Goal: Task Accomplishment & Management: Use online tool/utility

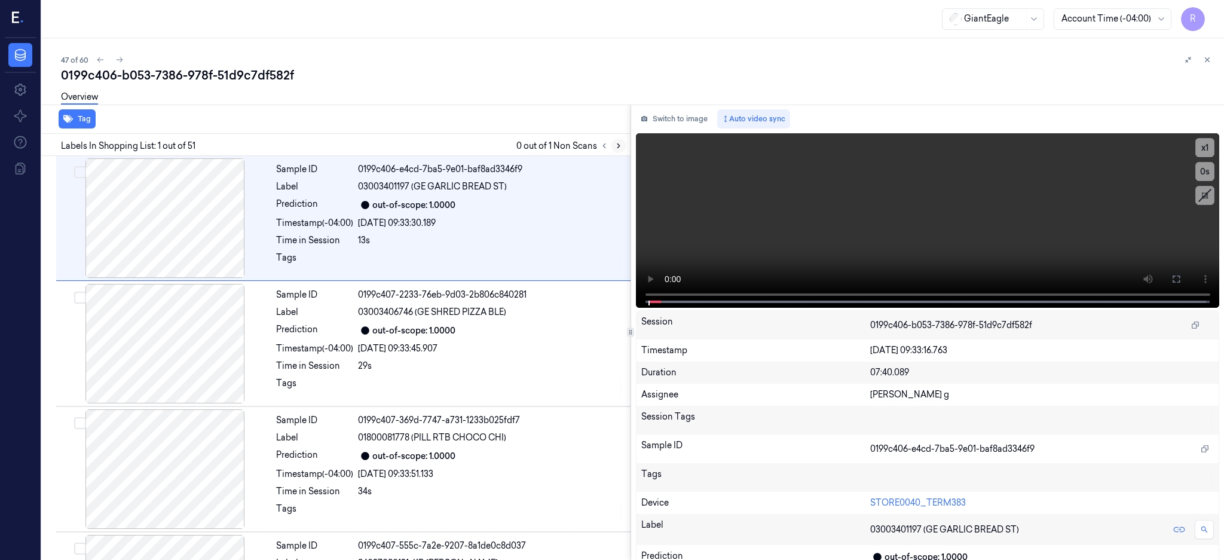
click at [623, 146] on icon at bounding box center [619, 146] width 8 height 8
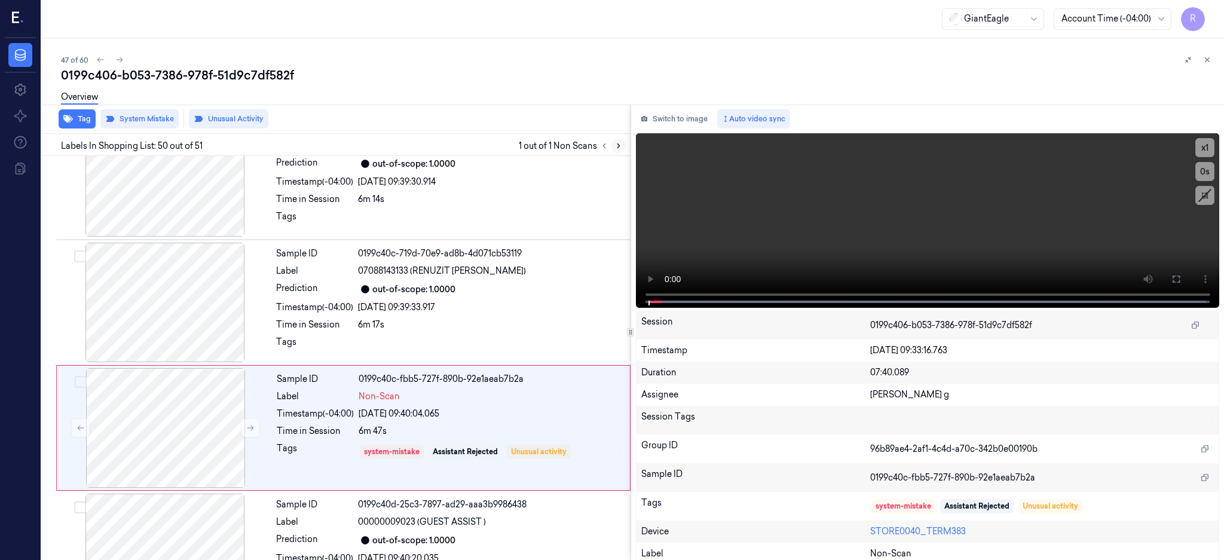
scroll to position [6005, 0]
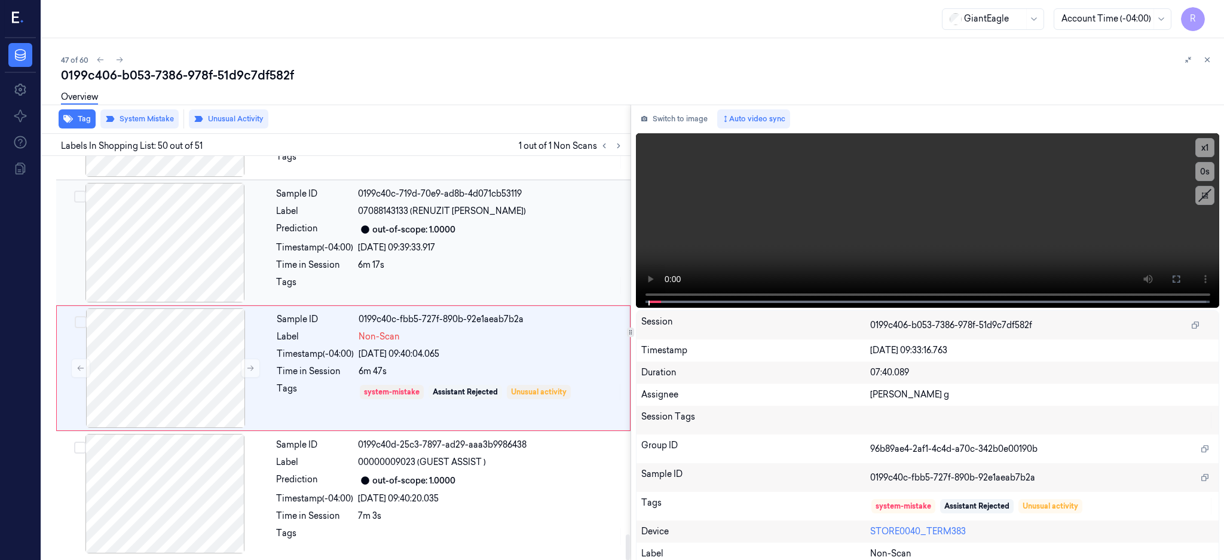
click at [164, 265] on div at bounding box center [165, 243] width 213 height 120
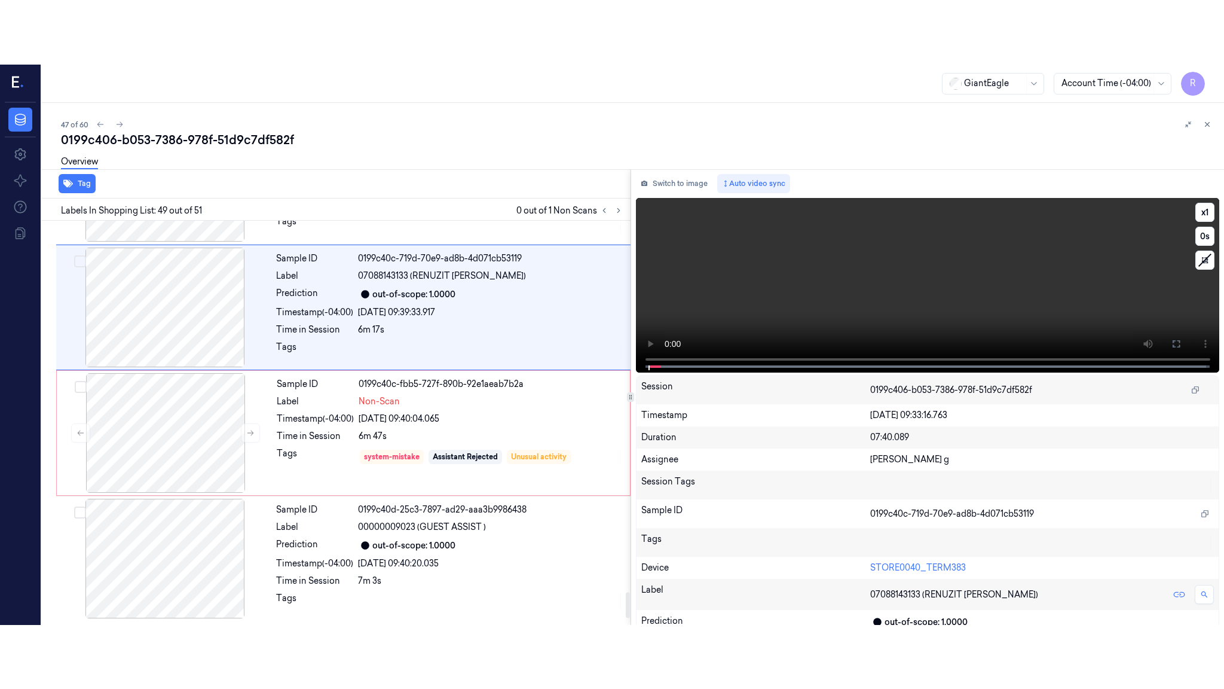
scroll to position [5890, 0]
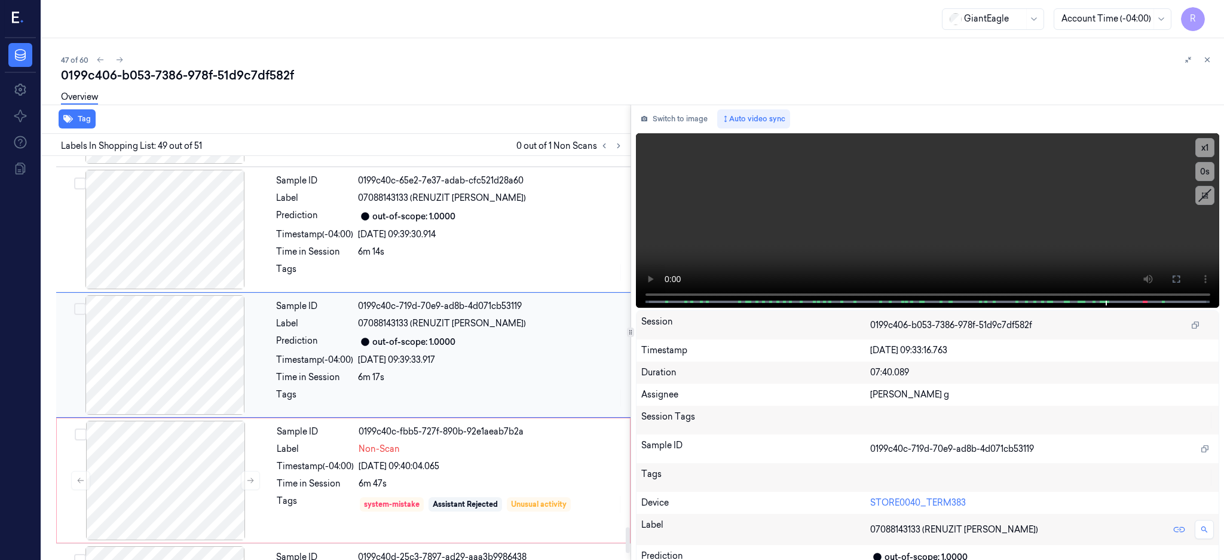
click at [157, 347] on div at bounding box center [165, 355] width 213 height 120
click at [1181, 278] on icon at bounding box center [1177, 279] width 10 height 10
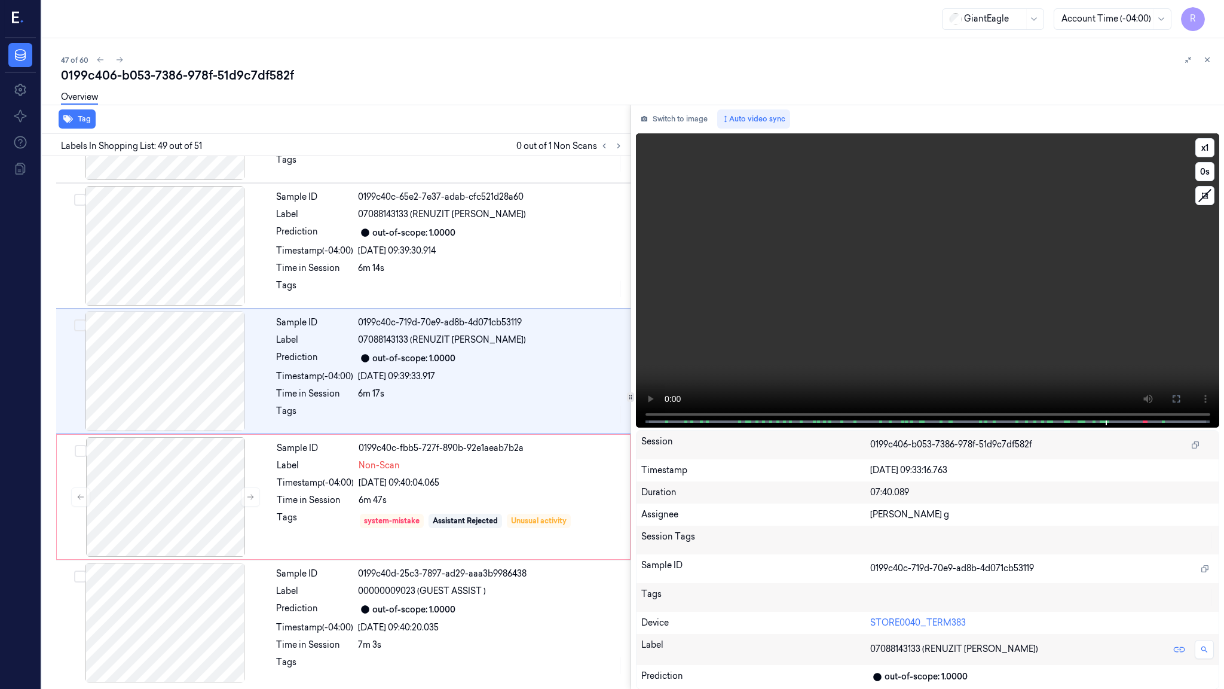
scroll to position [5878, 0]
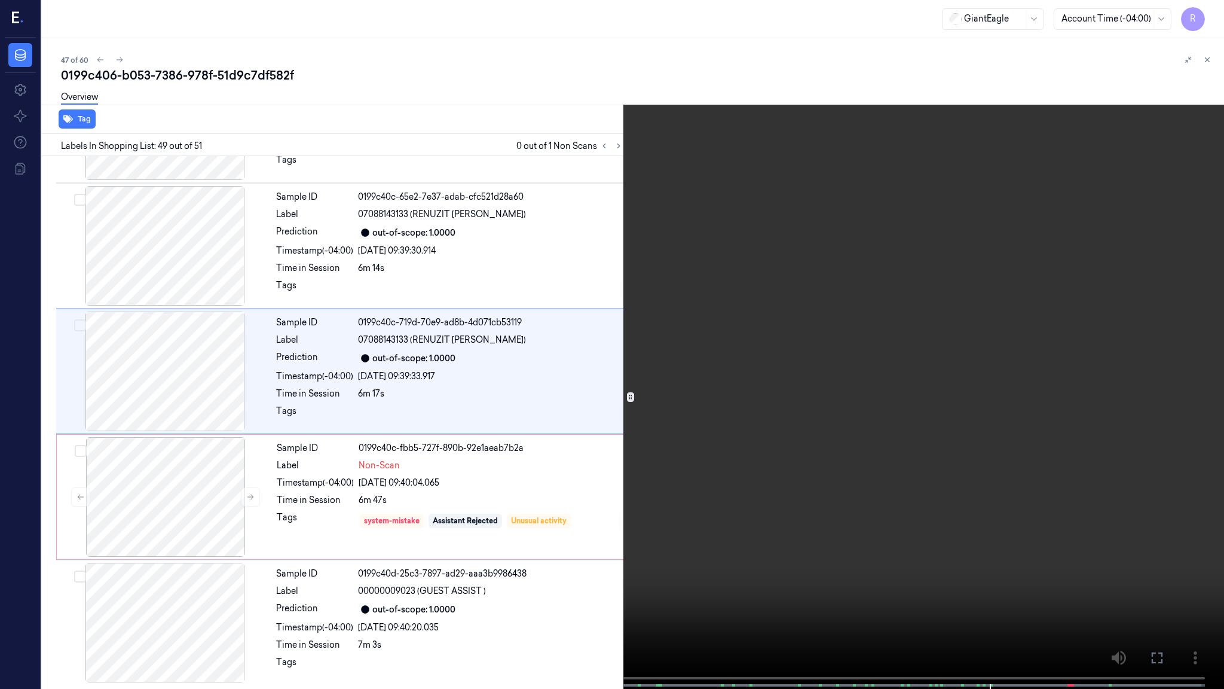
click at [841, 328] on video at bounding box center [612, 345] width 1224 height 691
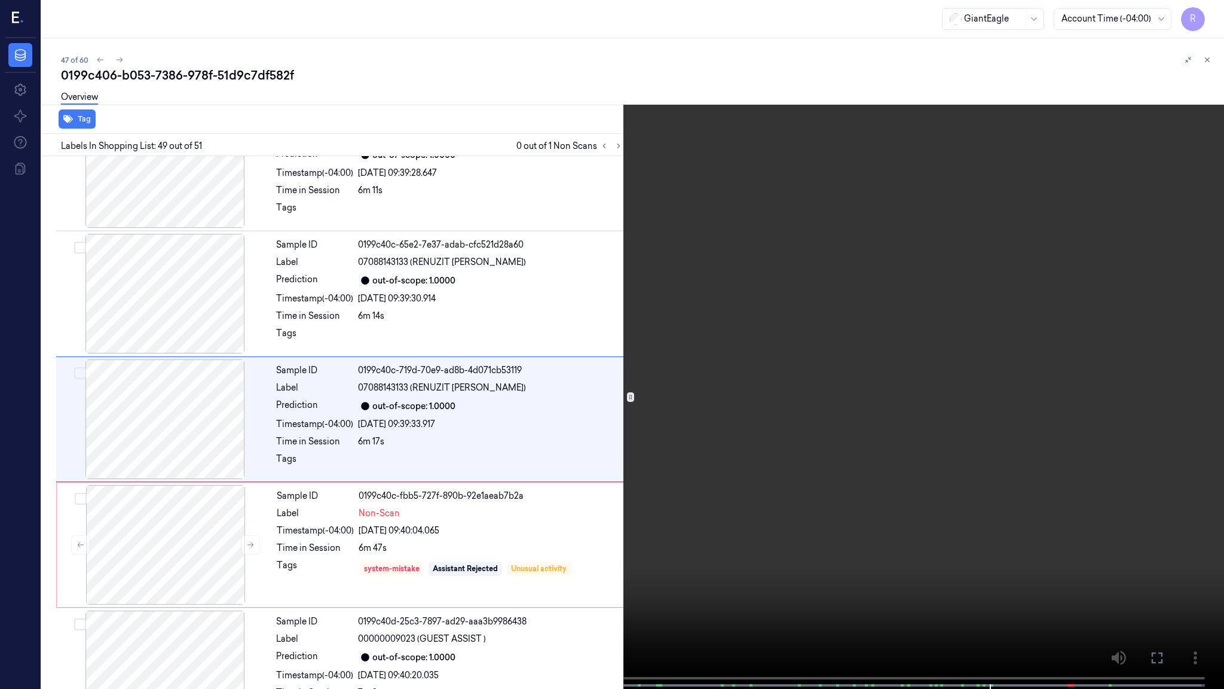
click at [864, 369] on video at bounding box center [612, 345] width 1224 height 691
click at [429, 560] on video at bounding box center [612, 345] width 1224 height 691
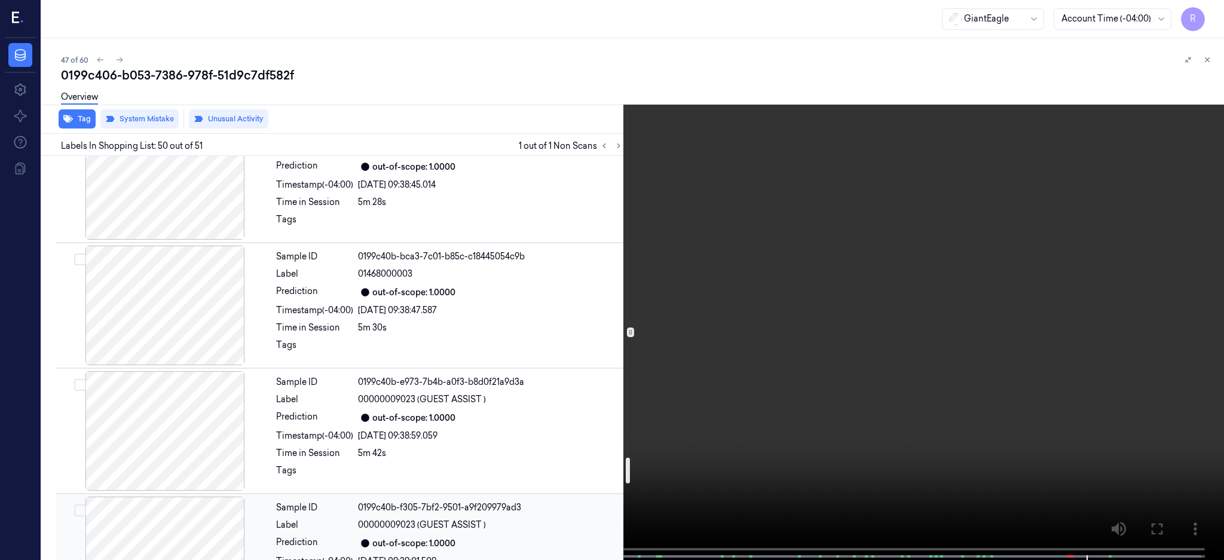
scroll to position [4730, 0]
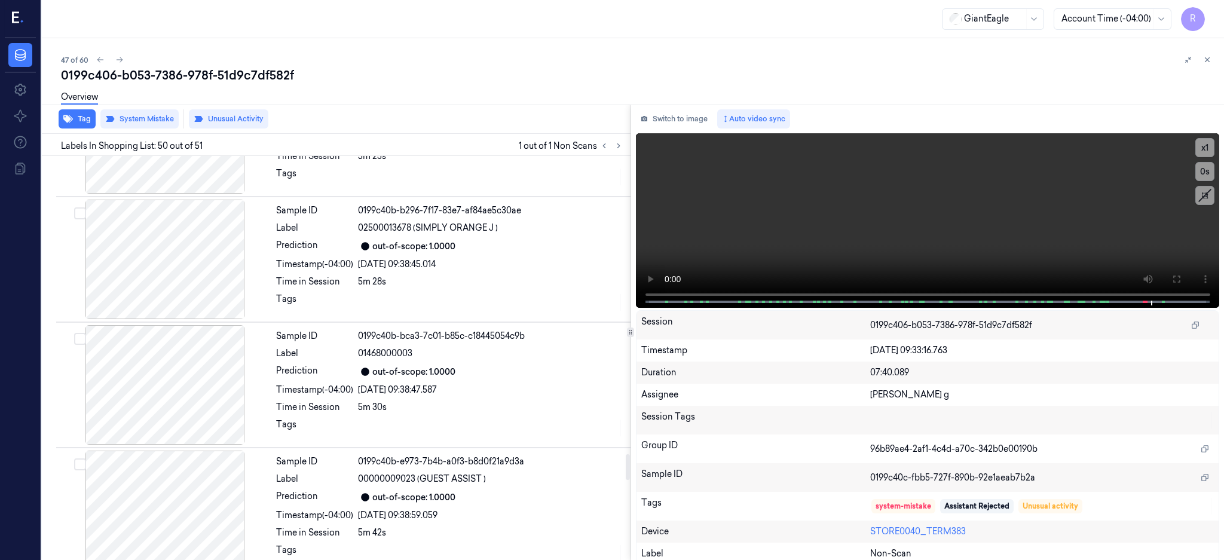
click at [495, 381] on div "Sample ID 0199c40b-bca3-7c01-b85c-c18445054c9b Label 01468000003 Prediction out…" at bounding box center [449, 385] width 357 height 120
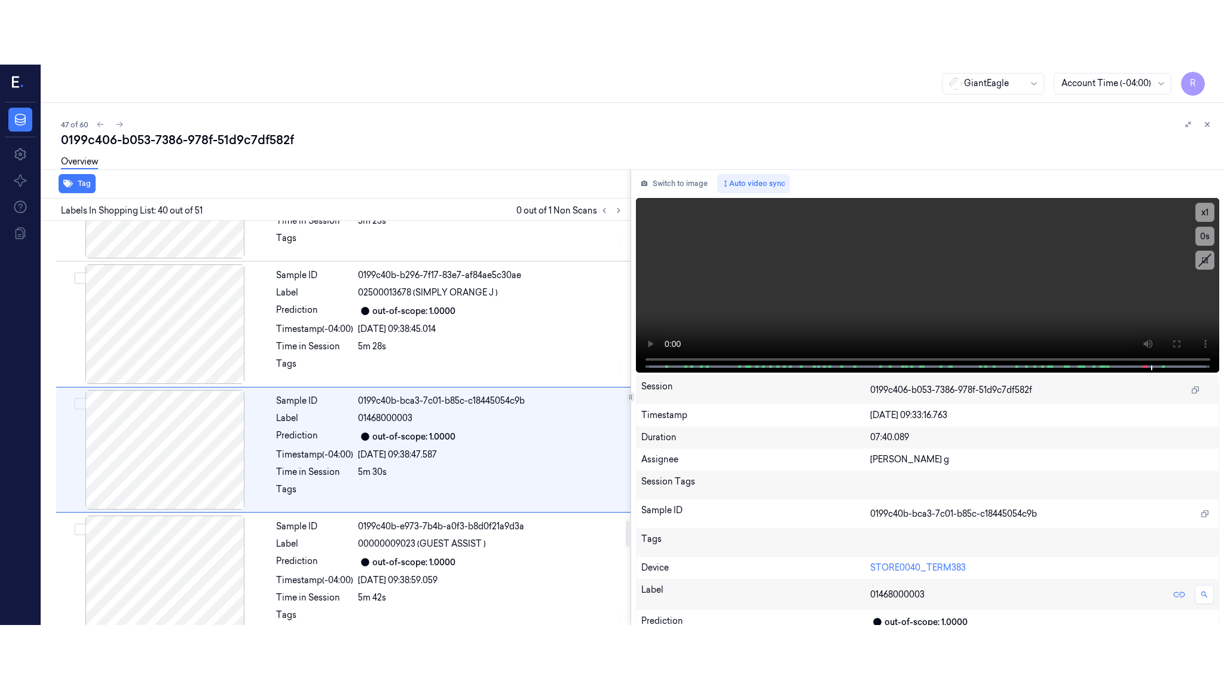
scroll to position [4759, 0]
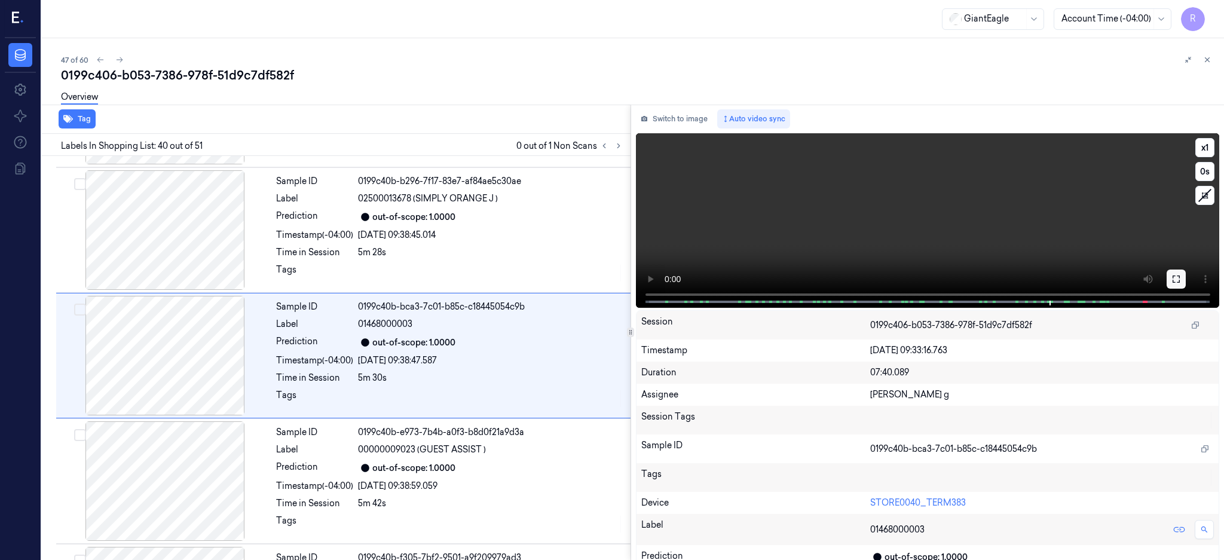
click at [1186, 274] on button at bounding box center [1176, 279] width 19 height 19
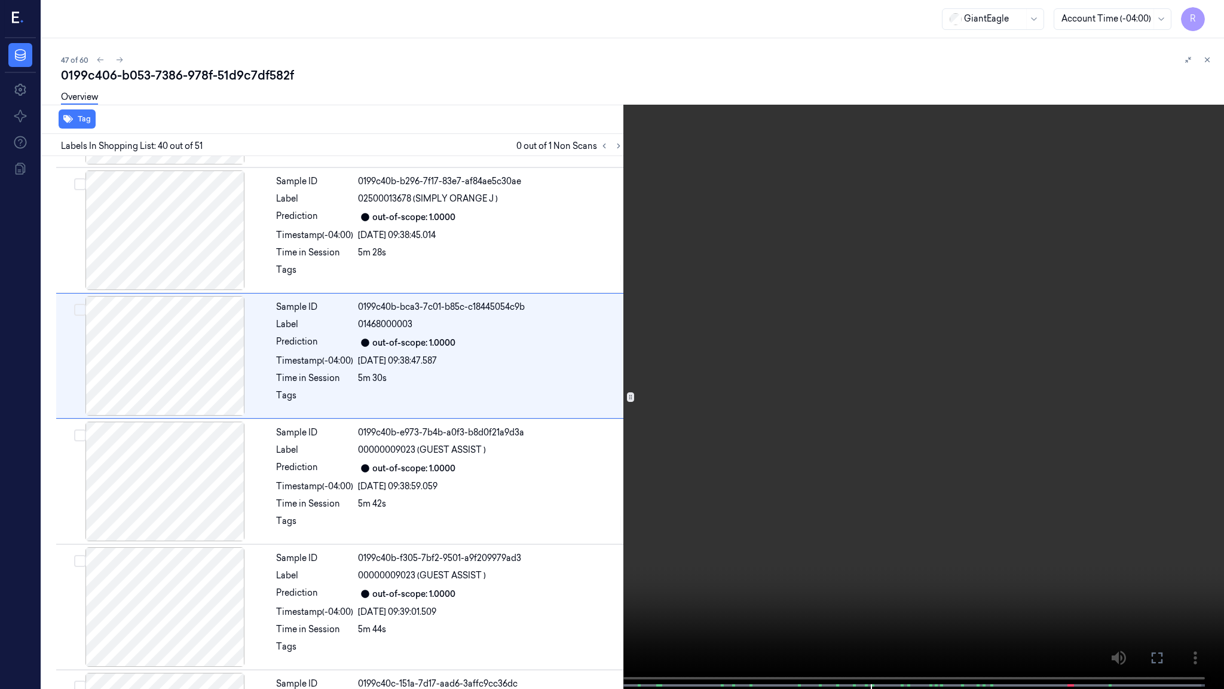
click at [872, 408] on video at bounding box center [612, 345] width 1224 height 691
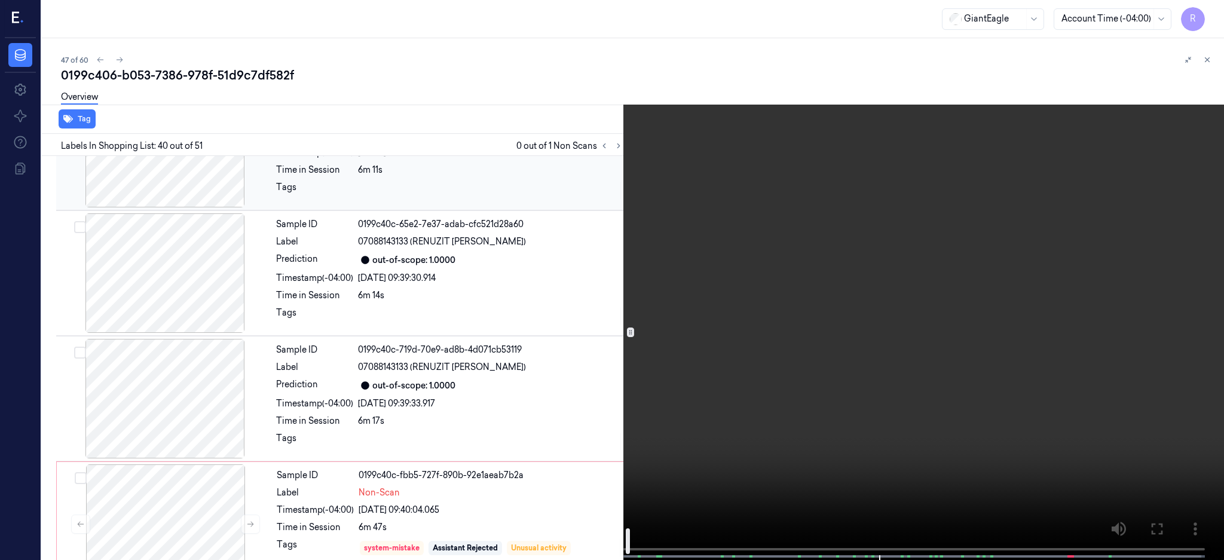
scroll to position [6005, 0]
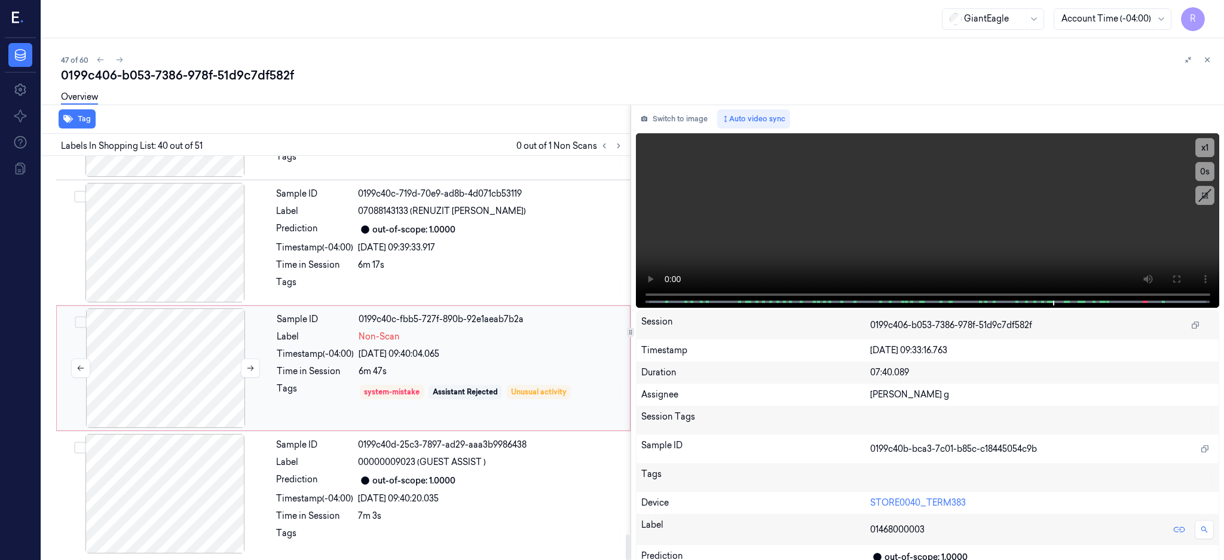
click at [203, 356] on div at bounding box center [165, 369] width 213 height 120
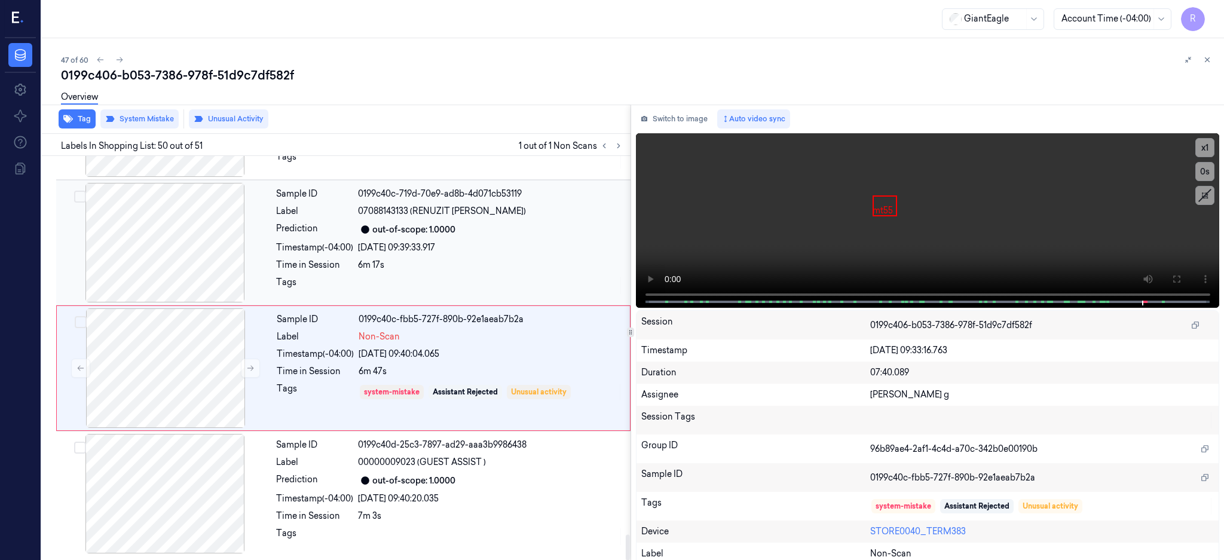
scroll to position [6006, 0]
